Goal: Information Seeking & Learning: Learn about a topic

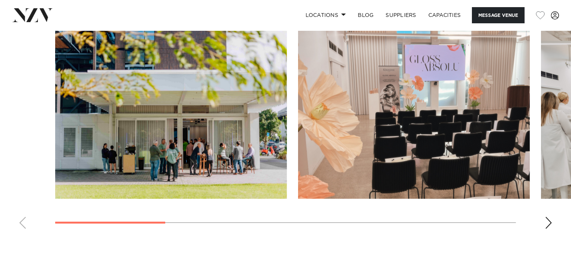
scroll to position [700, 0]
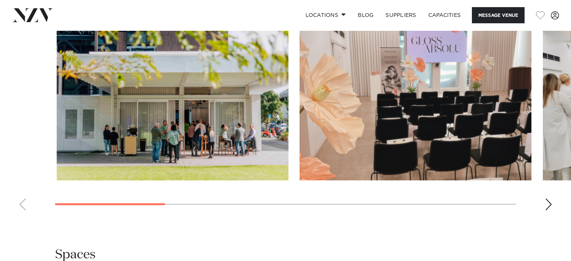
click at [150, 202] on swiper-container at bounding box center [285, 113] width 571 height 206
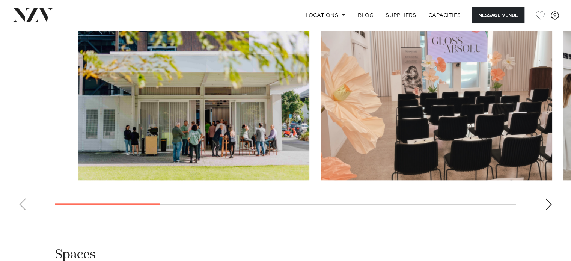
click at [224, 207] on swiper-container at bounding box center [285, 113] width 571 height 206
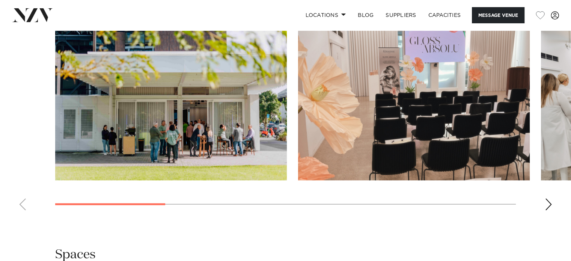
click at [547, 202] on div "Next slide" at bounding box center [548, 204] width 8 height 12
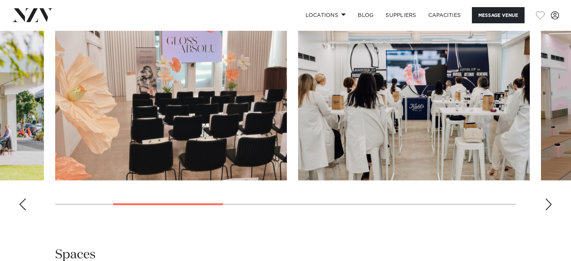
click at [549, 203] on div "Next slide" at bounding box center [548, 204] width 8 height 12
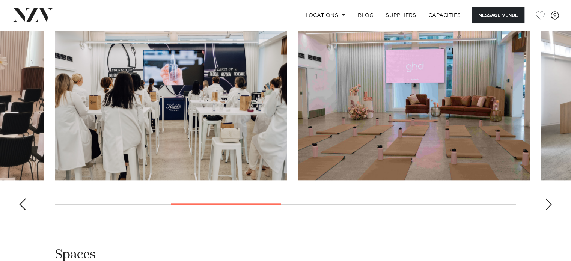
click at [549, 203] on div "Next slide" at bounding box center [548, 204] width 8 height 12
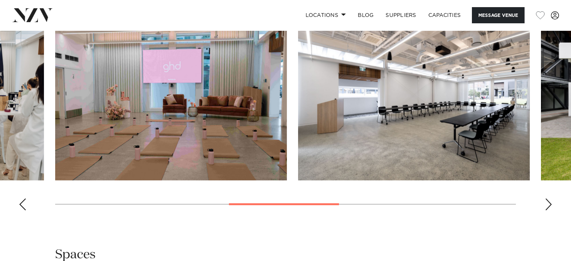
click at [549, 203] on div "Next slide" at bounding box center [548, 204] width 8 height 12
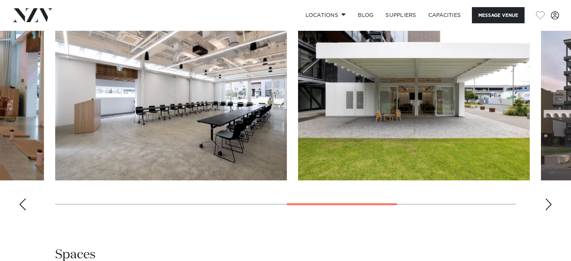
click at [549, 203] on div "Next slide" at bounding box center [548, 204] width 8 height 12
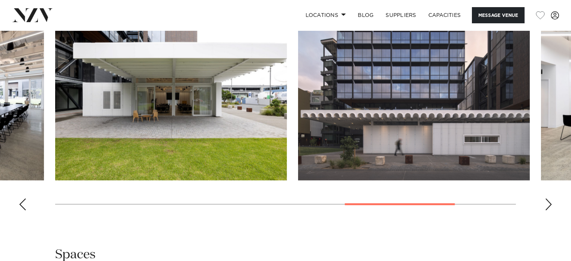
click at [549, 203] on div "Next slide" at bounding box center [548, 204] width 8 height 12
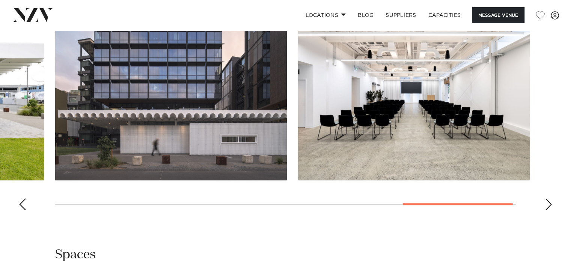
click at [549, 203] on div "Next slide" at bounding box center [548, 204] width 8 height 12
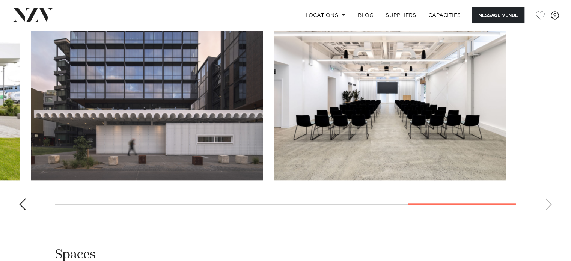
click at [424, 203] on swiper-container at bounding box center [285, 113] width 571 height 206
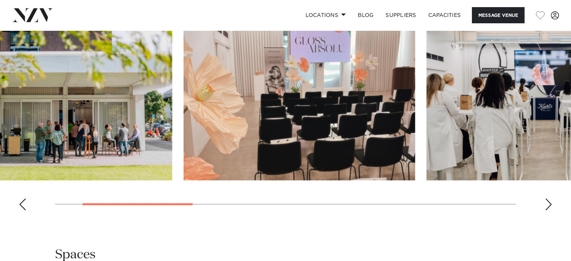
click at [102, 200] on swiper-container at bounding box center [285, 113] width 571 height 206
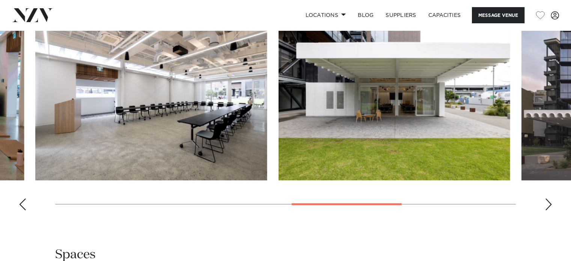
click at [336, 200] on swiper-container at bounding box center [285, 113] width 571 height 206
